Goal: Find contact information: Find contact information

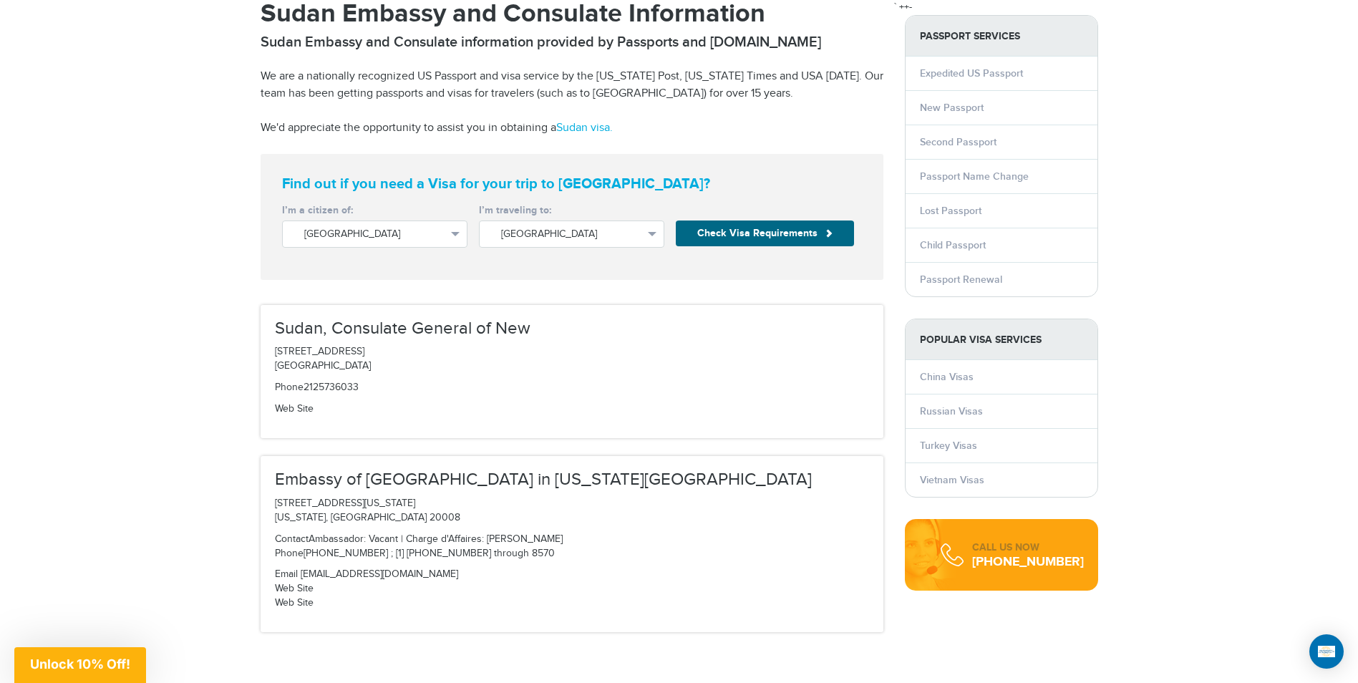
drag, startPoint x: 449, startPoint y: 331, endPoint x: 371, endPoint y: 346, distance: 79.3
click at [448, 332] on h3 "Sudan, Consulate General of New" at bounding box center [572, 328] width 594 height 19
click at [303, 409] on link "Web Site" at bounding box center [294, 408] width 39 height 11
